Goal: Browse casually

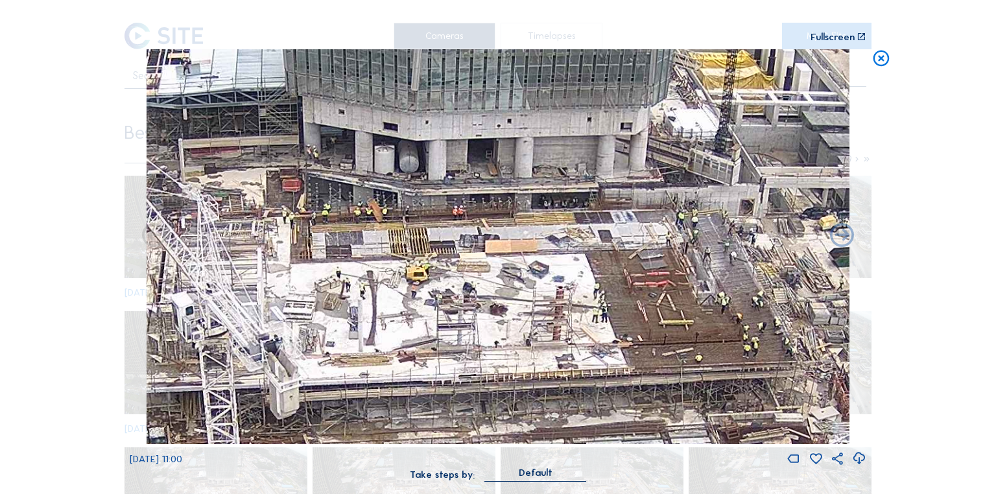
click at [885, 64] on icon at bounding box center [881, 59] width 19 height 20
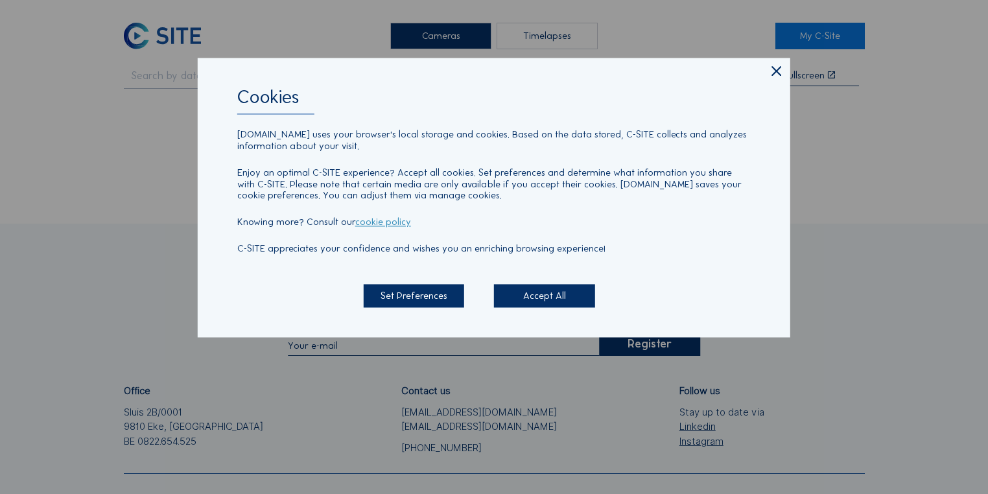
click at [782, 72] on icon at bounding box center [777, 71] width 16 height 17
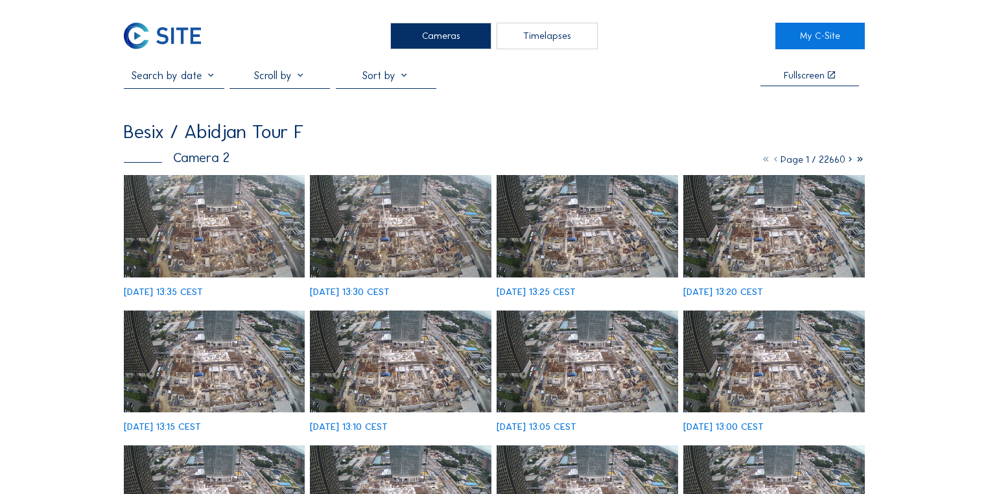
click at [218, 223] on img at bounding box center [215, 226] width 182 height 102
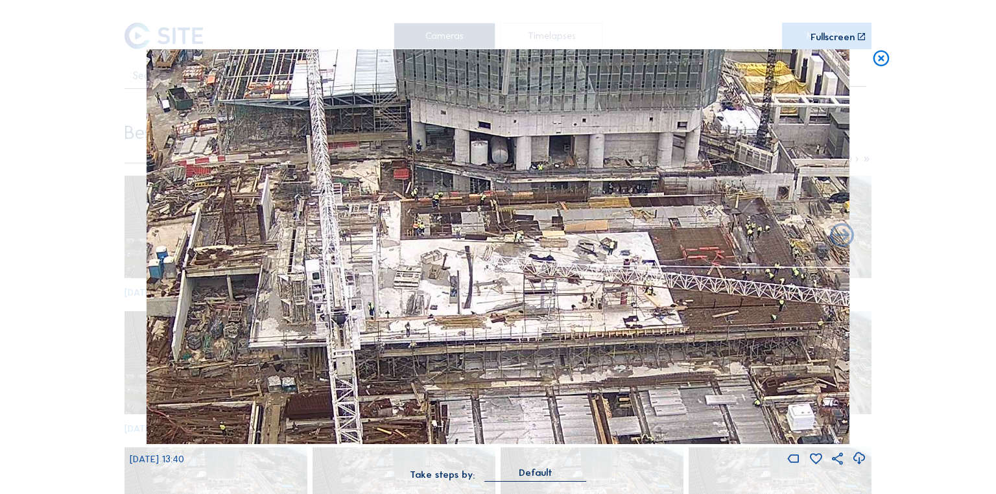
click at [875, 63] on icon at bounding box center [881, 59] width 19 height 20
